Goal: Find specific page/section

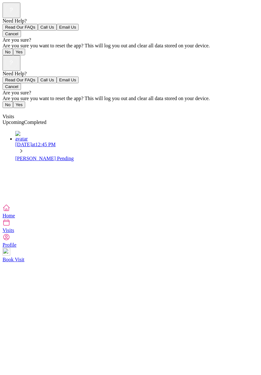
click at [258, 108] on div "Visits" at bounding box center [130, 111] width 255 height 6
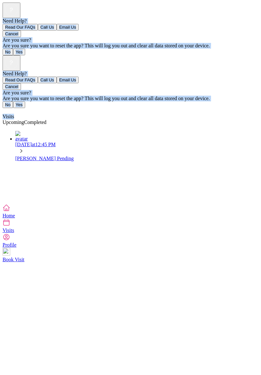
click at [10, 226] on icon at bounding box center [7, 223] width 8 height 8
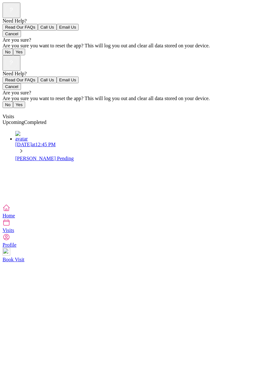
click at [195, 204] on div "Need Help? Read Our FAQs Call Us Email Us Cancel Are you sure? Are you sure you…" at bounding box center [130, 129] width 255 height 149
click at [14, 114] on span "Visits" at bounding box center [8, 116] width 11 height 5
click at [16, 108] on div "Visits" at bounding box center [130, 111] width 255 height 6
click at [139, 204] on div "Need Help? Read Our FAQs Call Us Email Us Cancel Are you sure? Are you sure you…" at bounding box center [130, 129] width 255 height 149
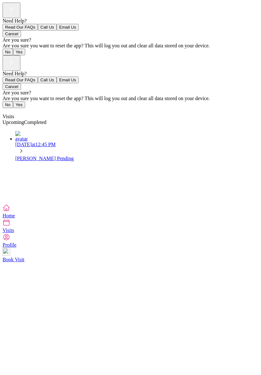
click at [14, 114] on span "Visits" at bounding box center [8, 116] width 11 height 5
click at [10, 211] on icon at bounding box center [6, 208] width 6 height 6
